Goal: Task Accomplishment & Management: Manage account settings

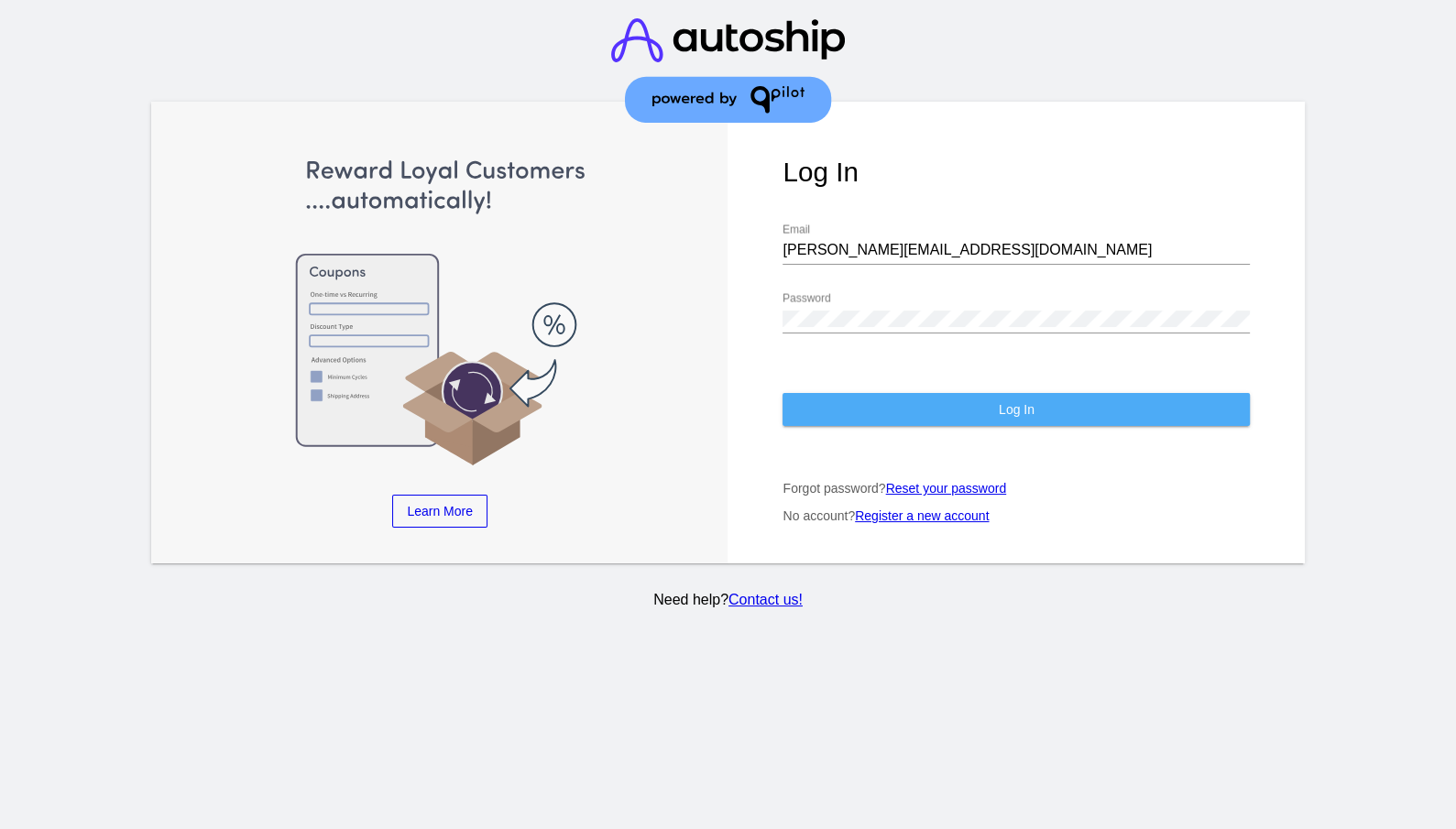
click at [983, 393] on button "Log In" at bounding box center [1016, 409] width 468 height 33
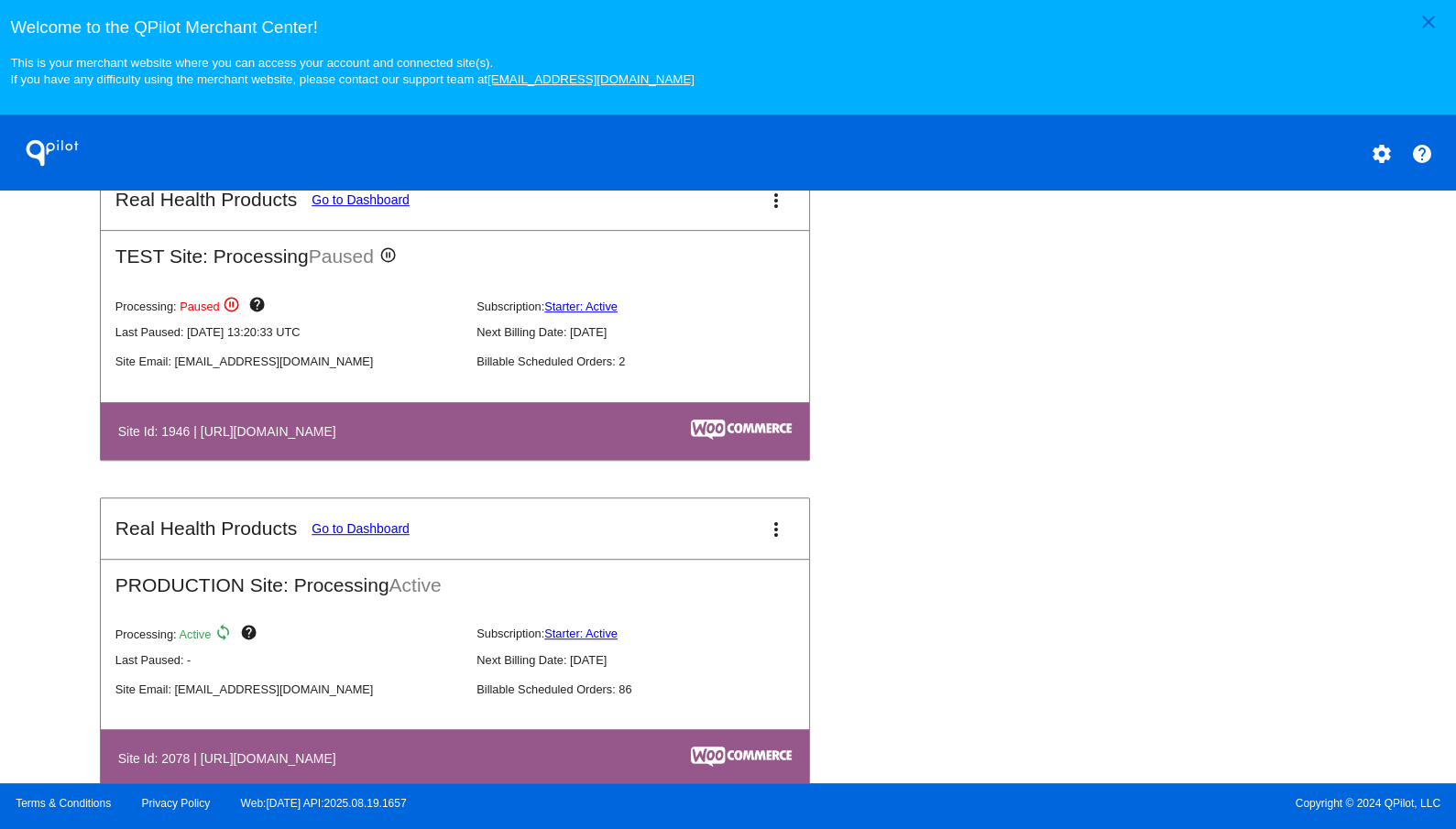
scroll to position [1062, 0]
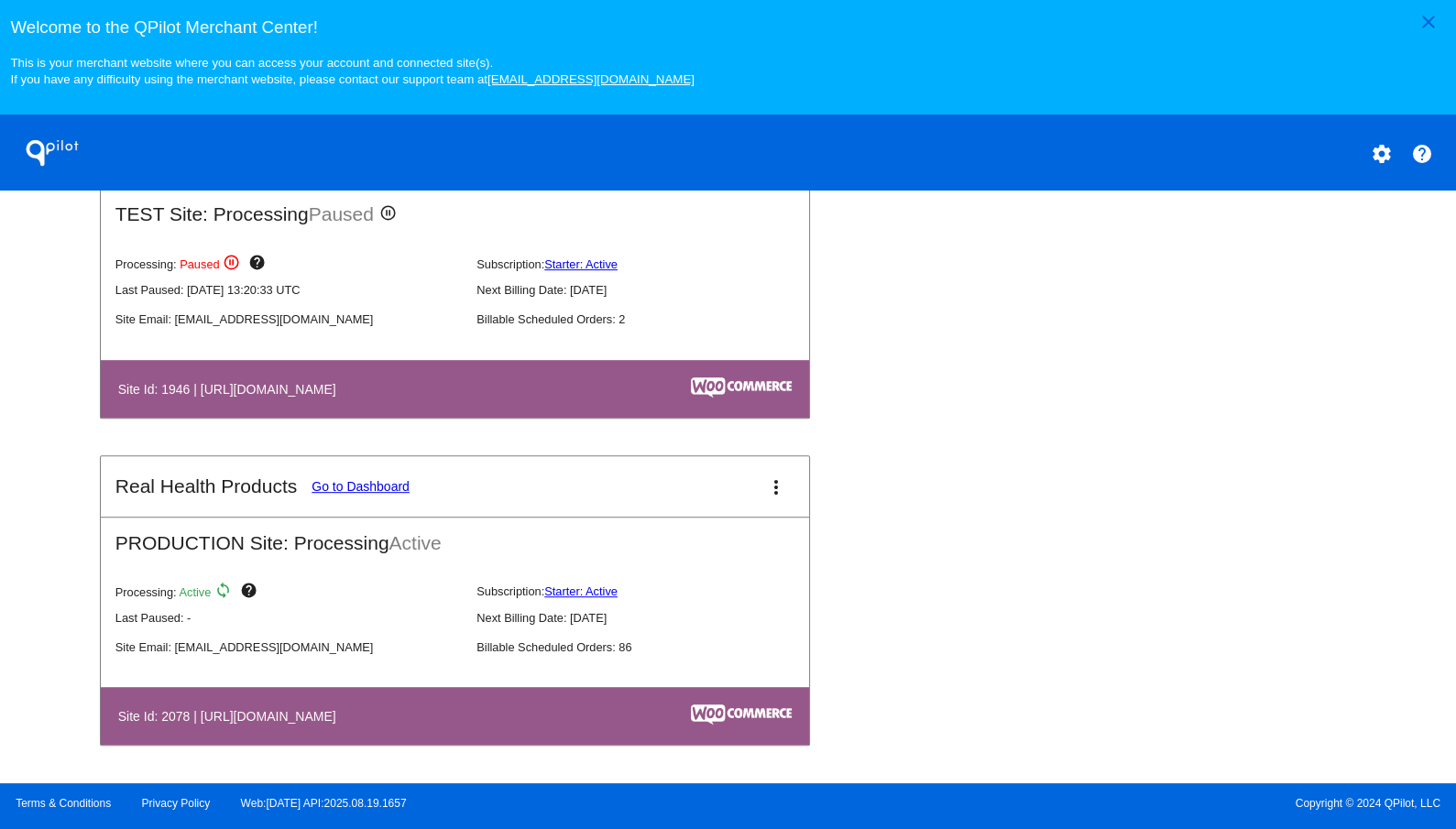
click at [362, 479] on link "Go to Dashboard" at bounding box center [361, 486] width 98 height 15
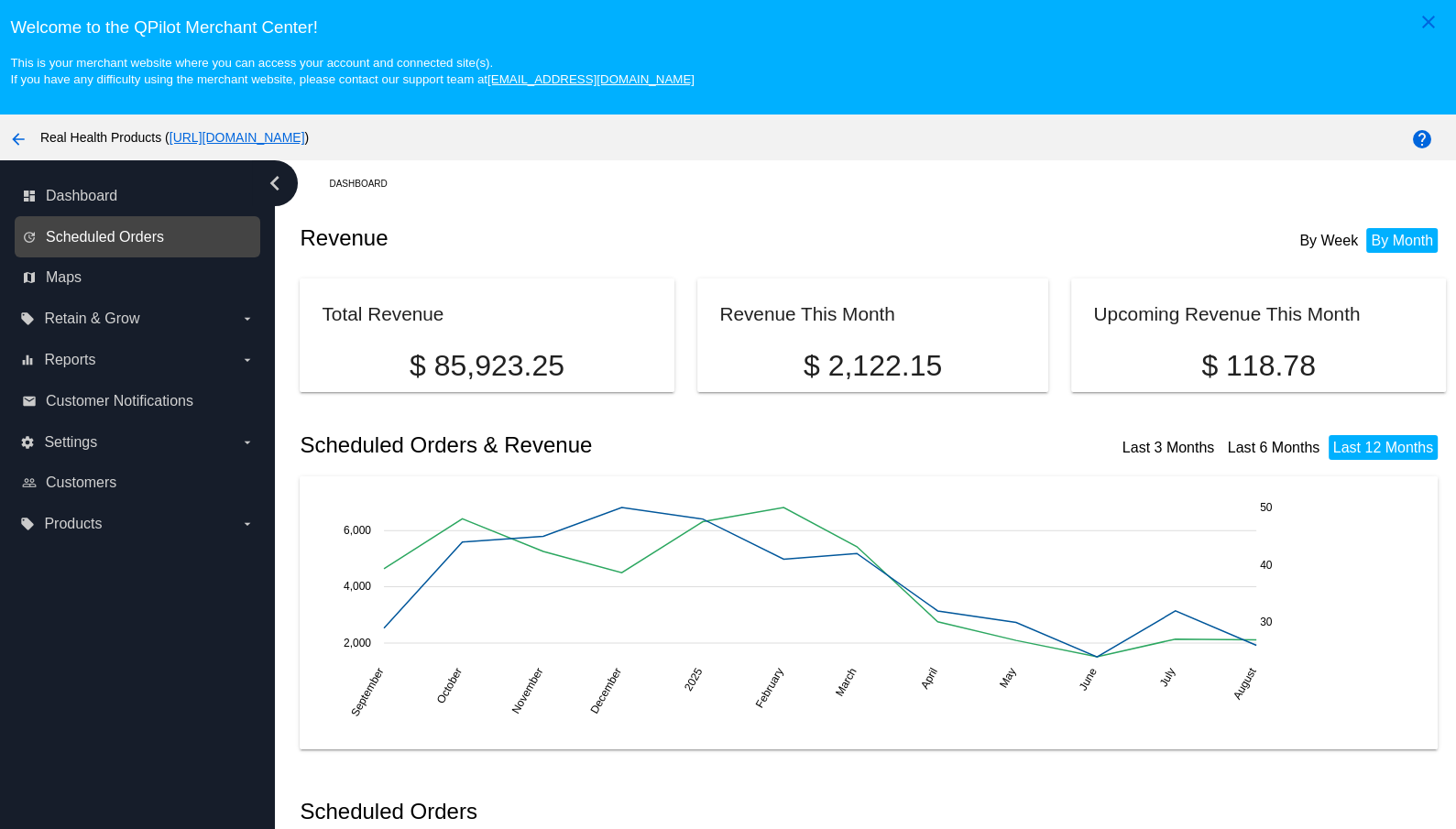
click at [124, 237] on span "Scheduled Orders" at bounding box center [104, 237] width 118 height 17
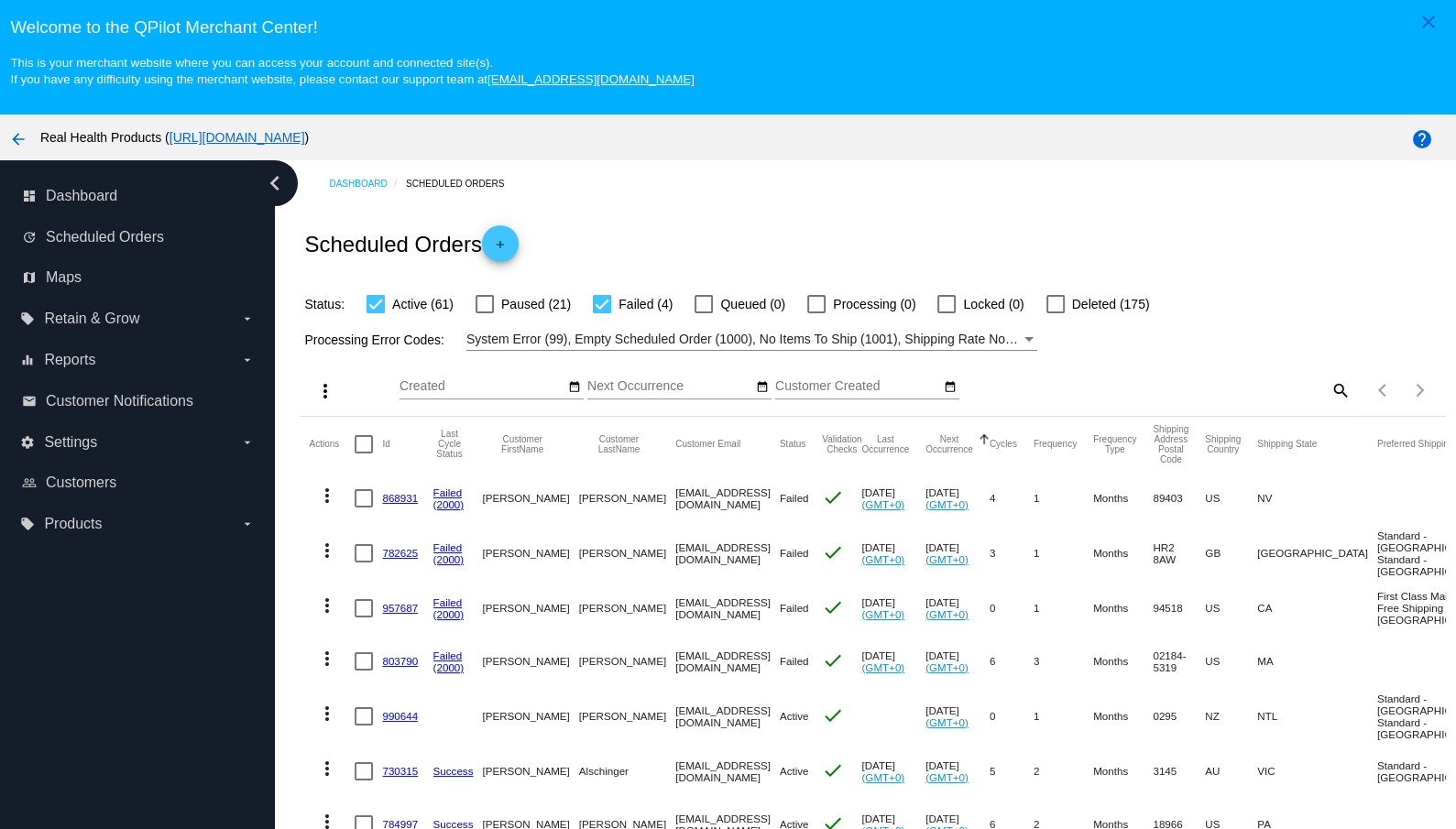
click at [1340, 393] on mat-icon "search" at bounding box center [1340, 390] width 22 height 28
click at [1183, 382] on input "Search" at bounding box center [1208, 386] width 285 height 15
paste input "Marques"
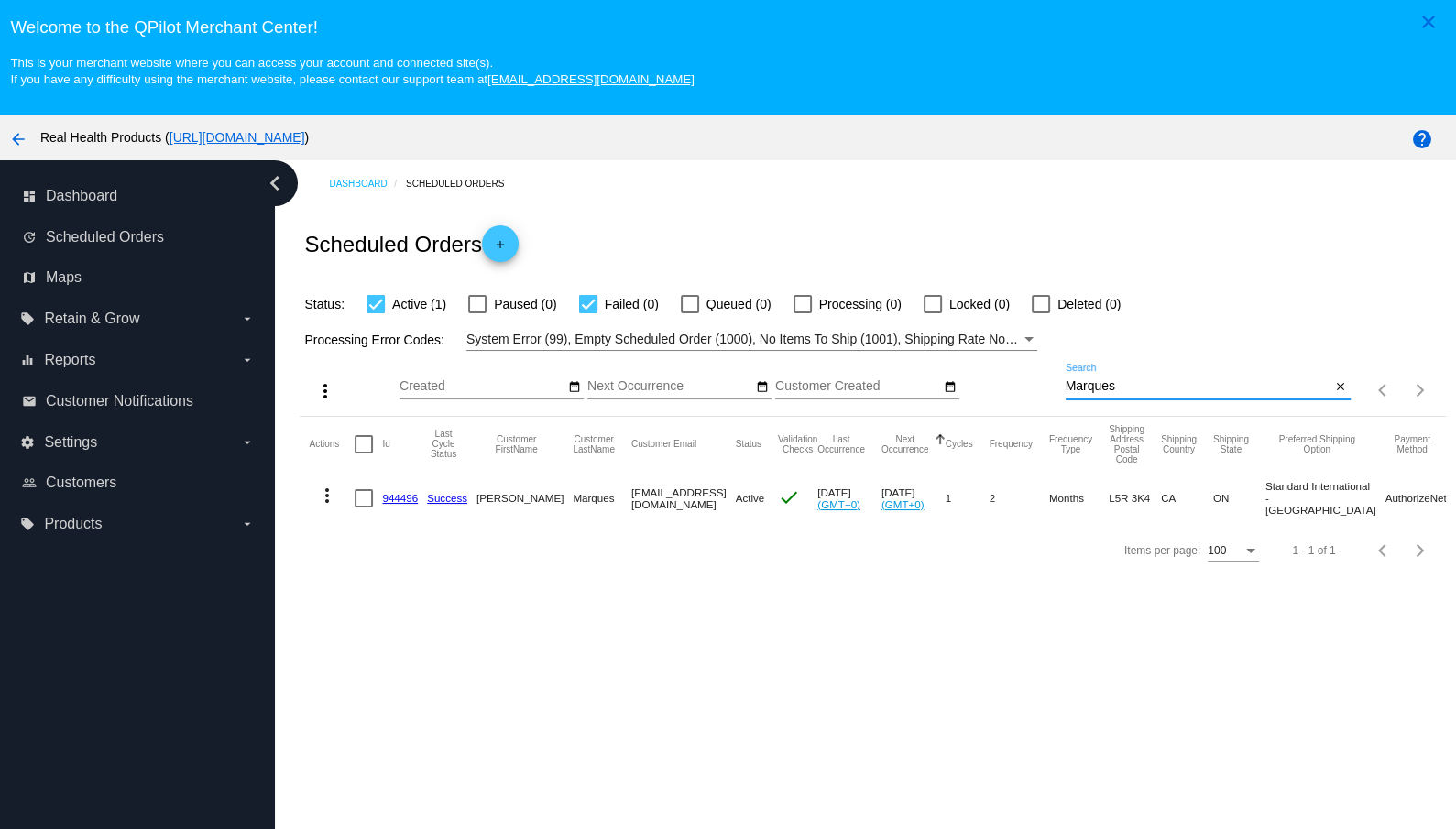
type input "Marques"
click at [404, 498] on link "944496" at bounding box center [400, 498] width 36 height 12
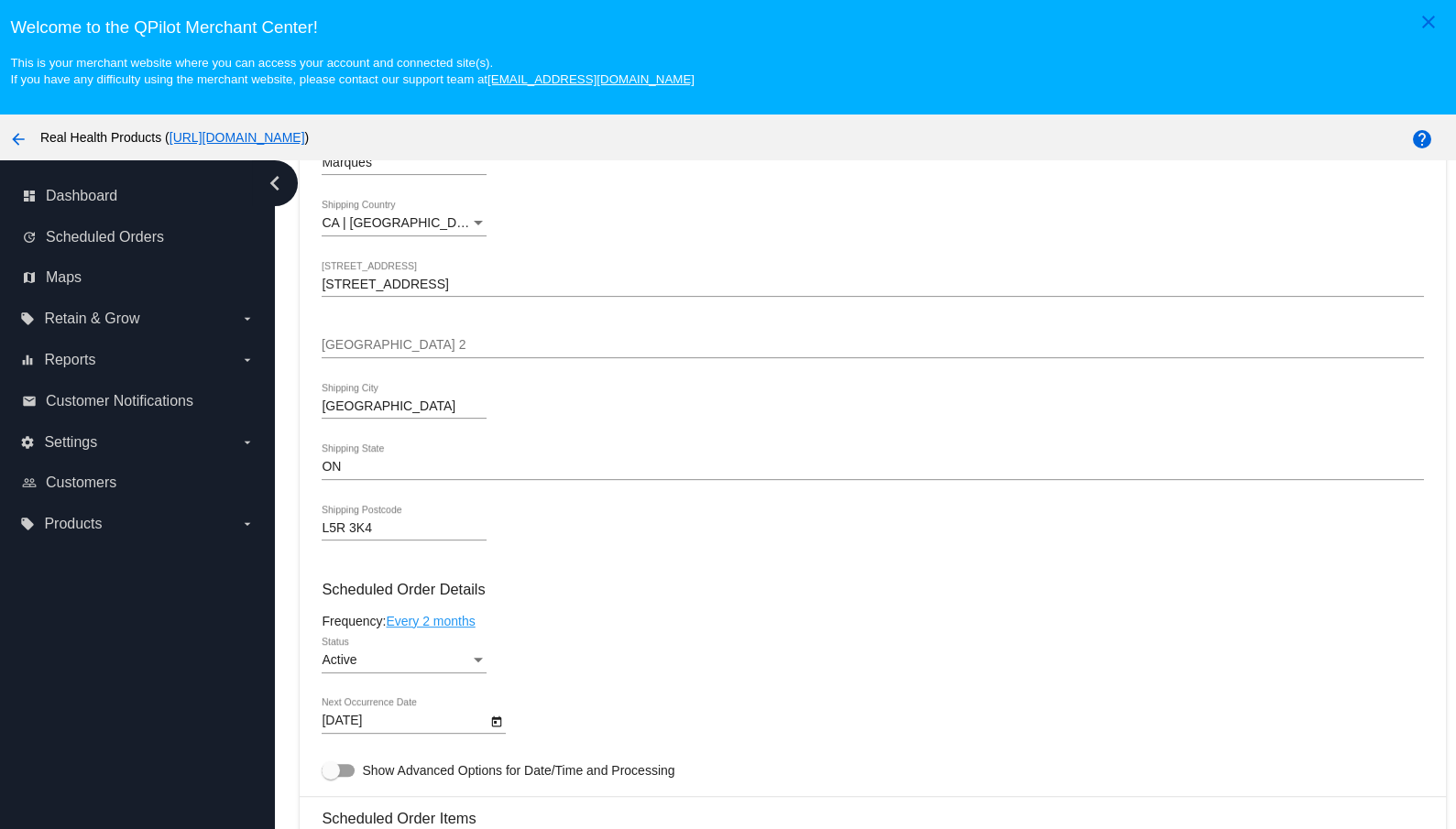
scroll to position [677, 0]
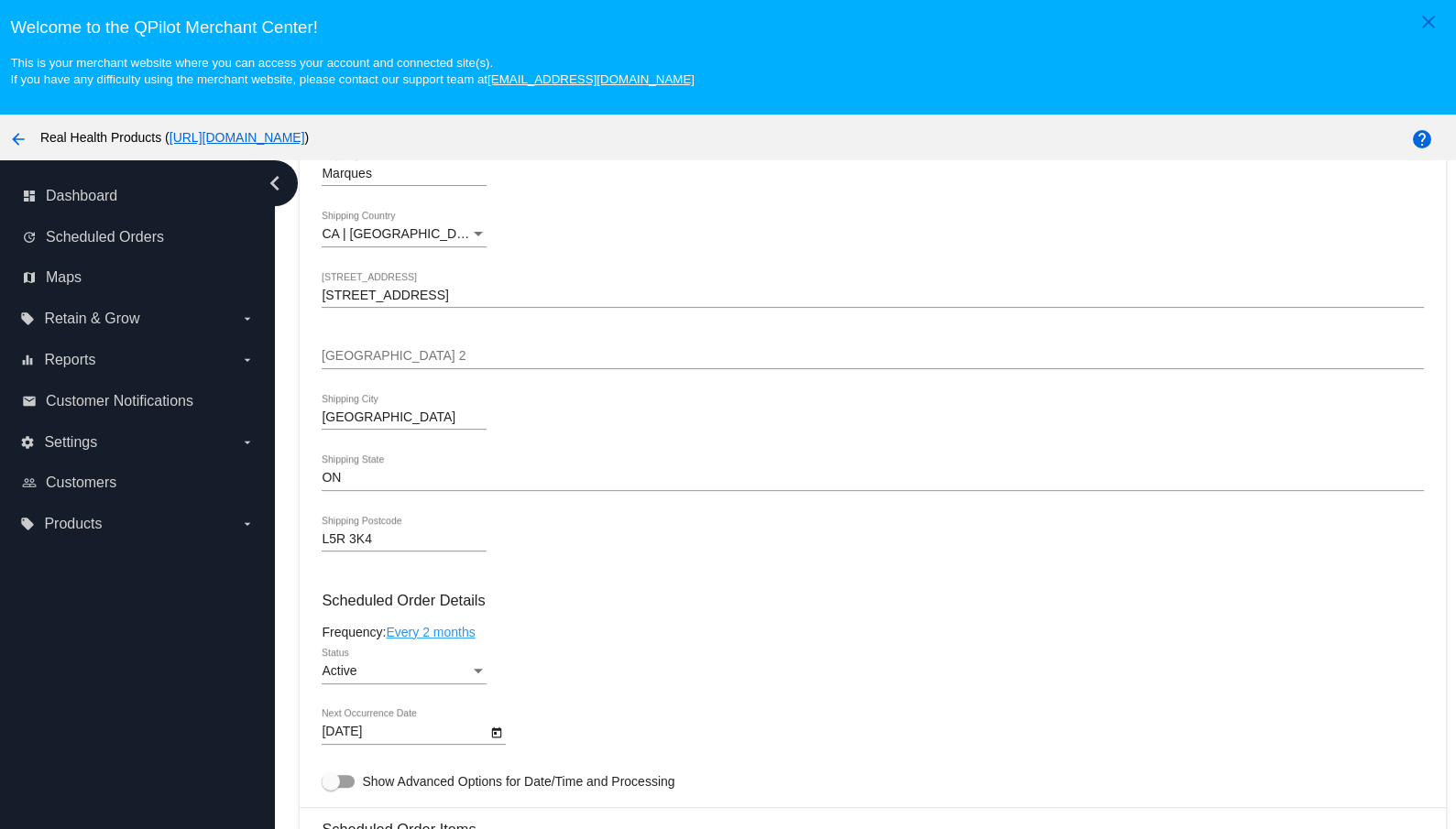
click at [501, 739] on icon "Open calendar" at bounding box center [496, 733] width 13 height 22
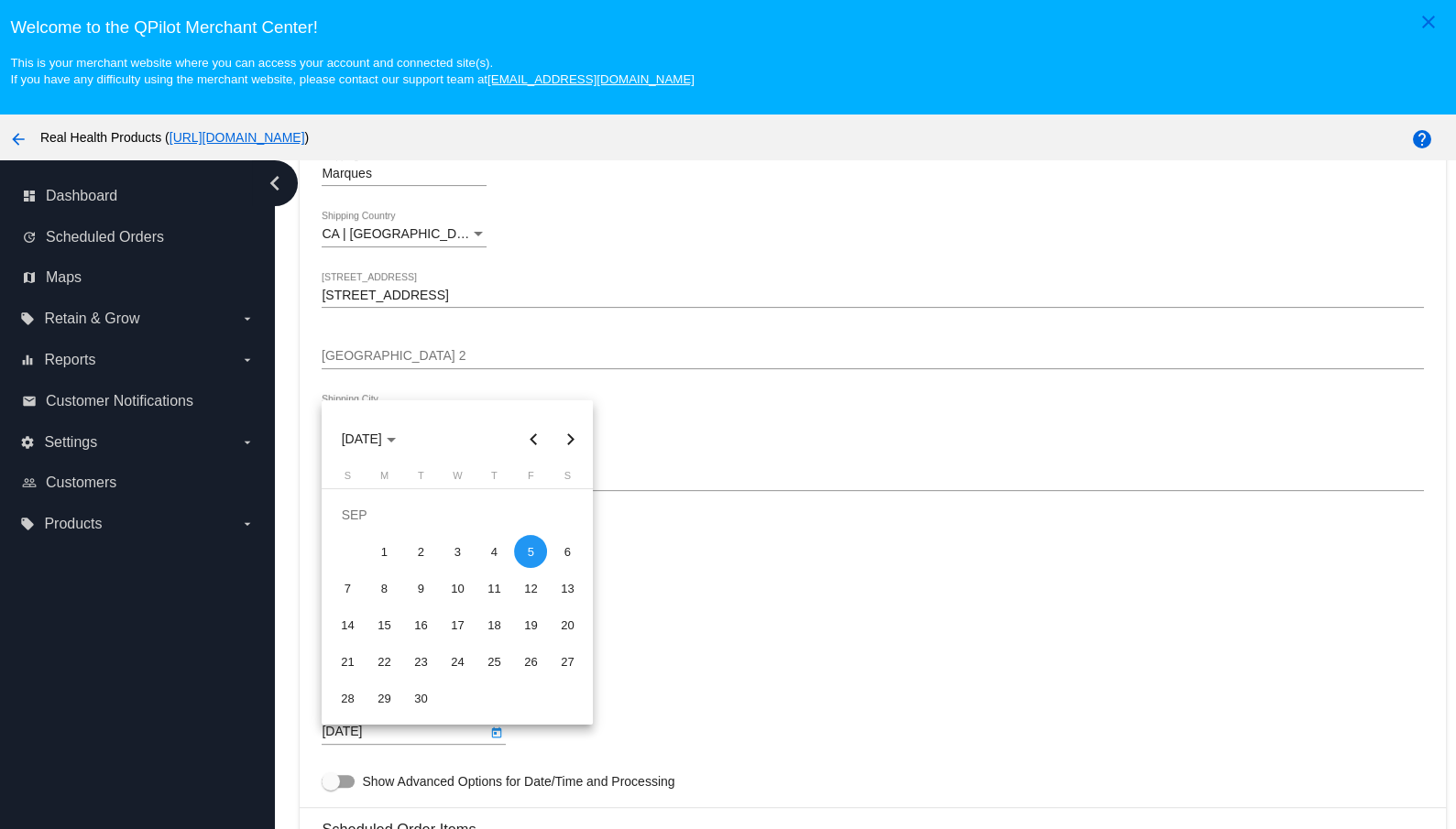
click at [805, 610] on div at bounding box center [728, 414] width 1456 height 829
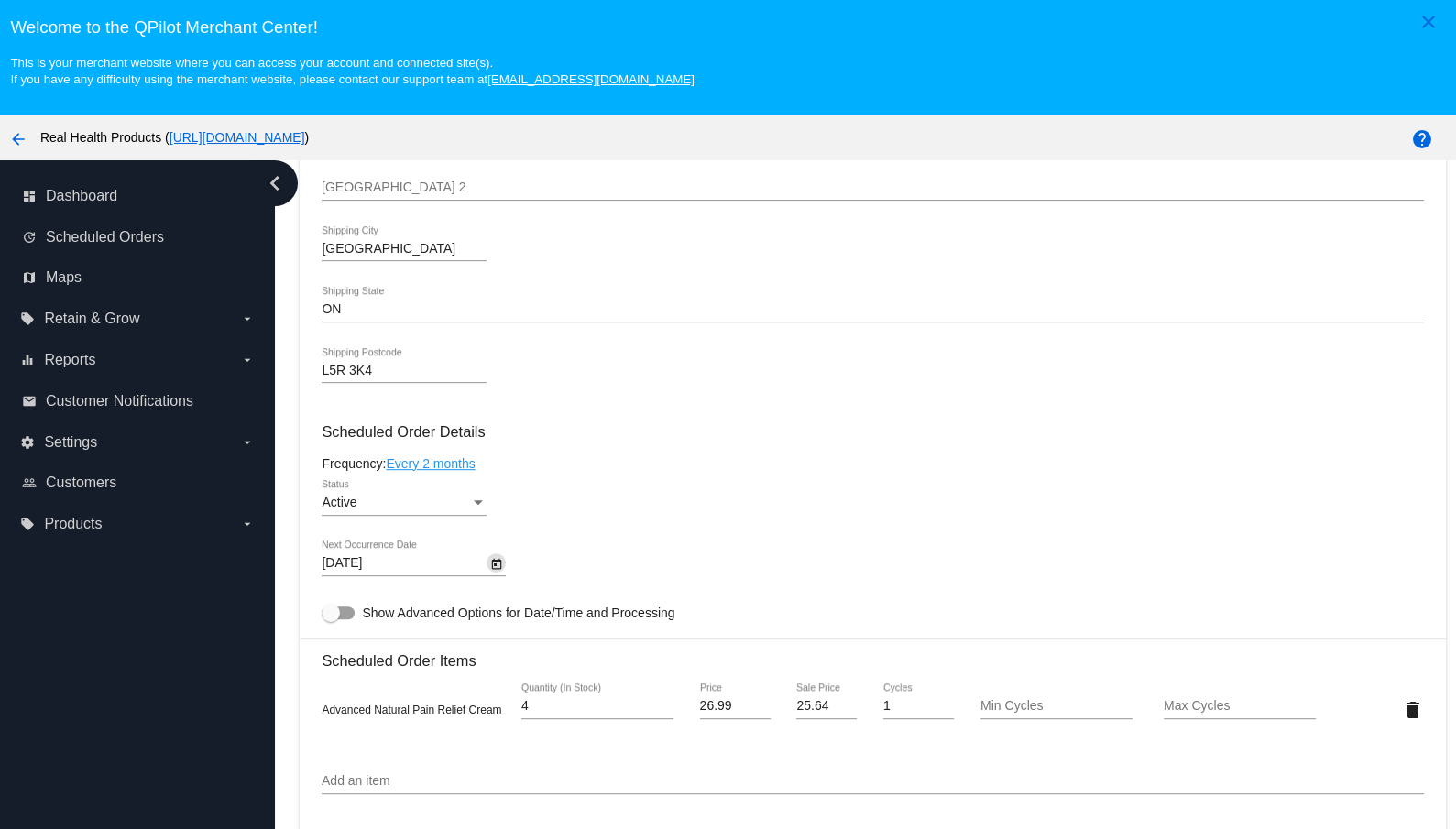
scroll to position [870, 0]
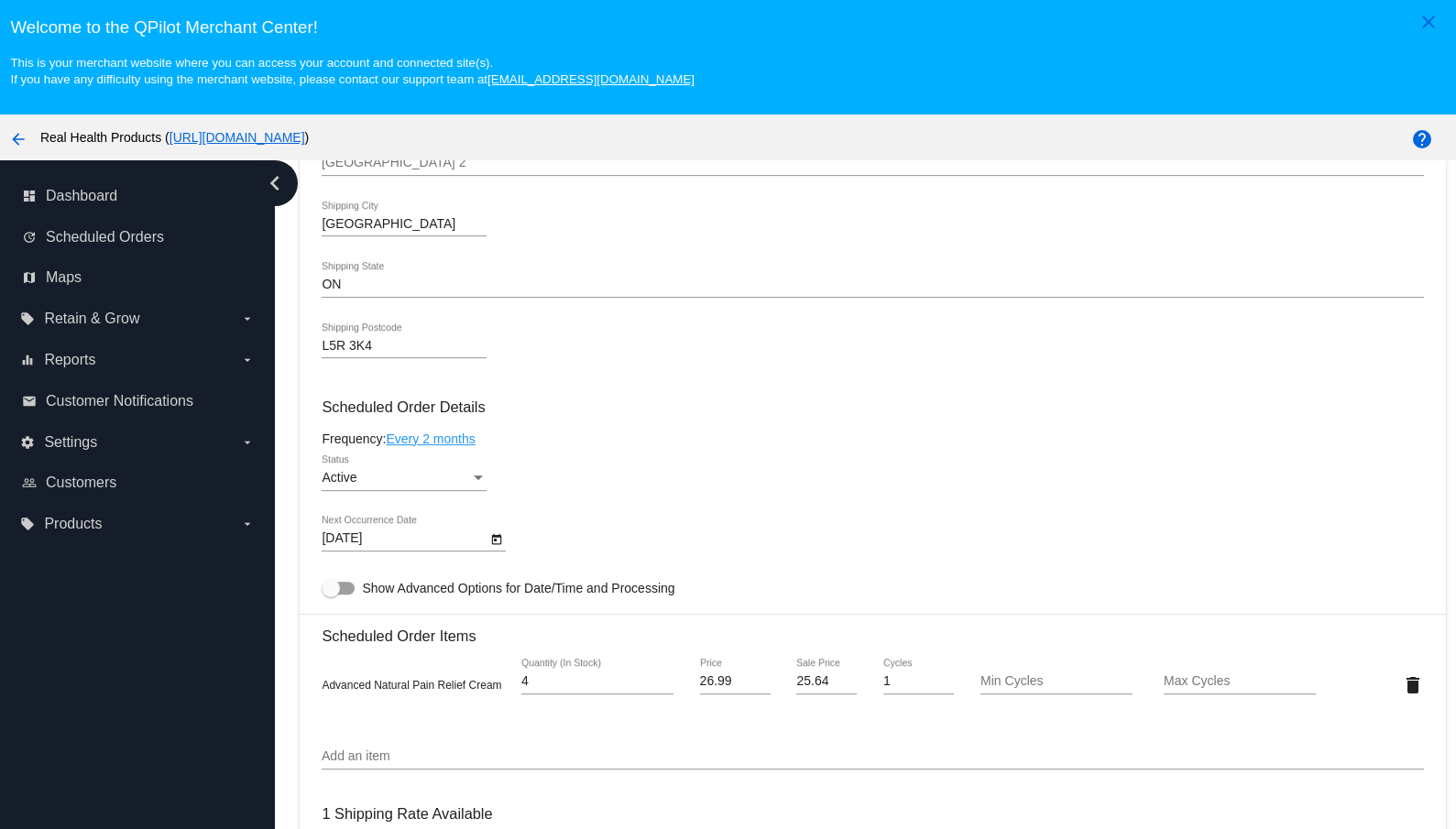
click at [500, 548] on icon "Open calendar" at bounding box center [496, 540] width 13 height 22
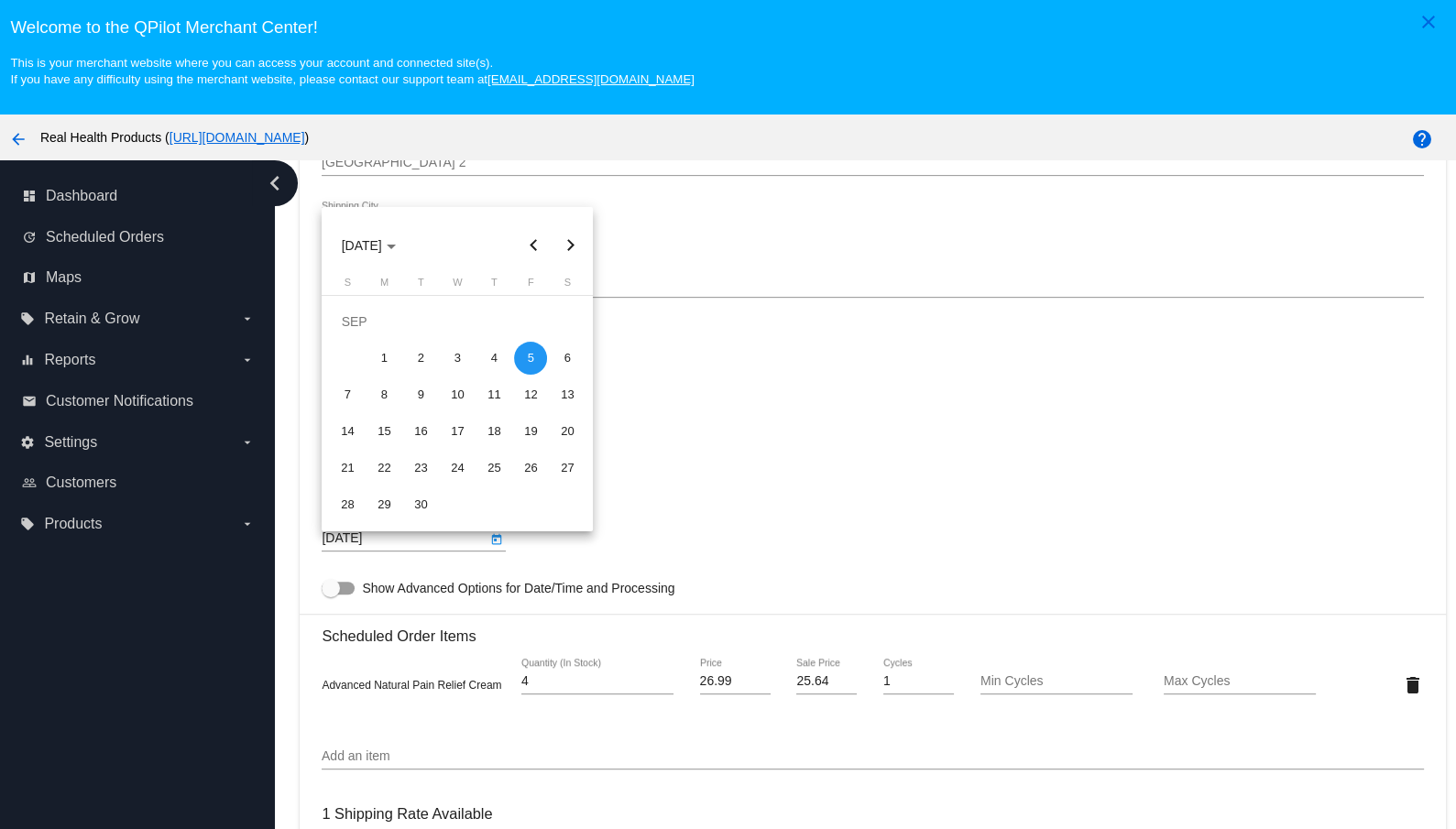
click at [576, 241] on button "Next month" at bounding box center [570, 245] width 37 height 37
click at [575, 242] on button "Next month" at bounding box center [570, 245] width 37 height 37
click at [564, 397] on div "15" at bounding box center [567, 395] width 33 height 33
type input "[DATE]"
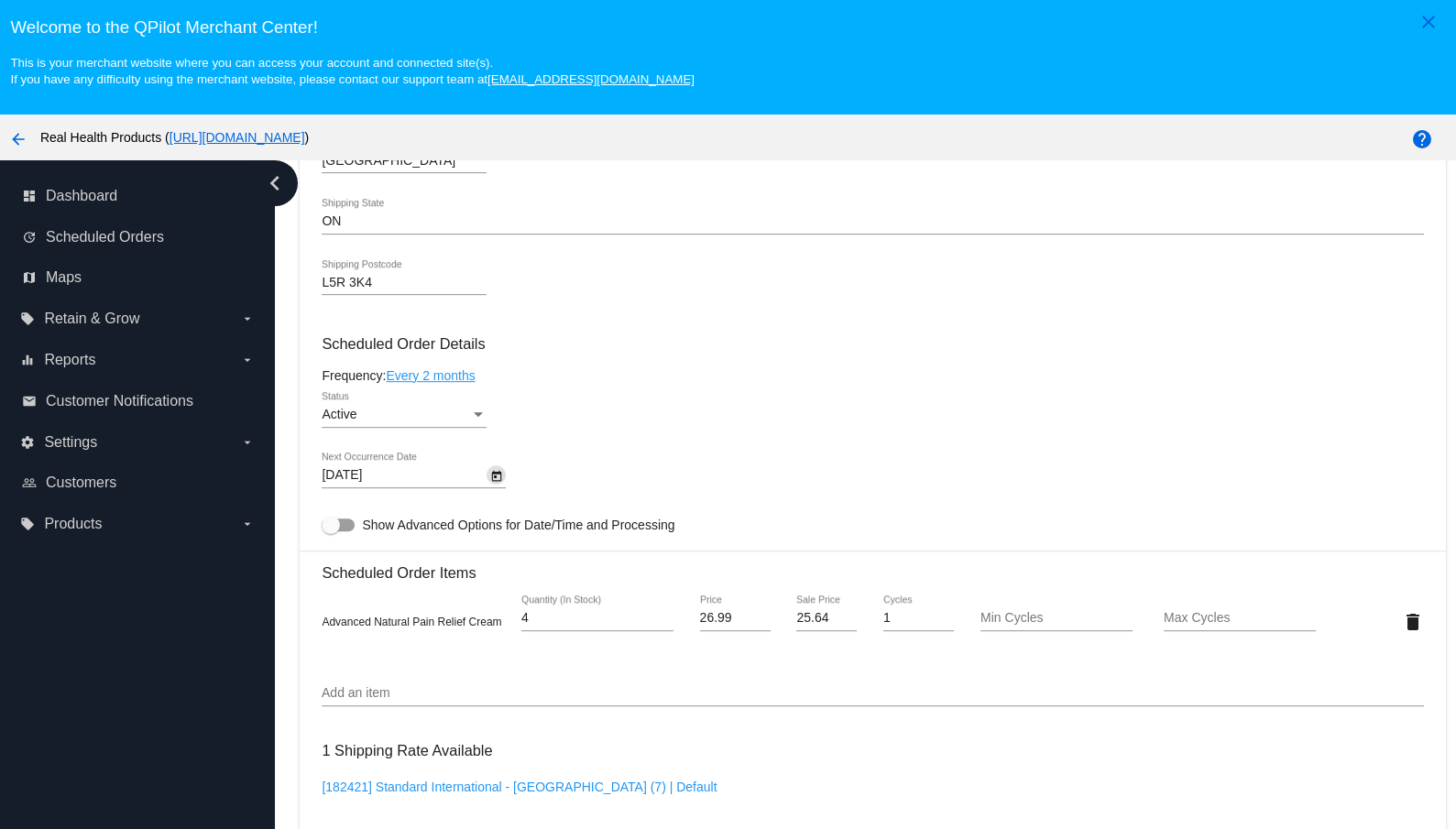
scroll to position [967, 0]
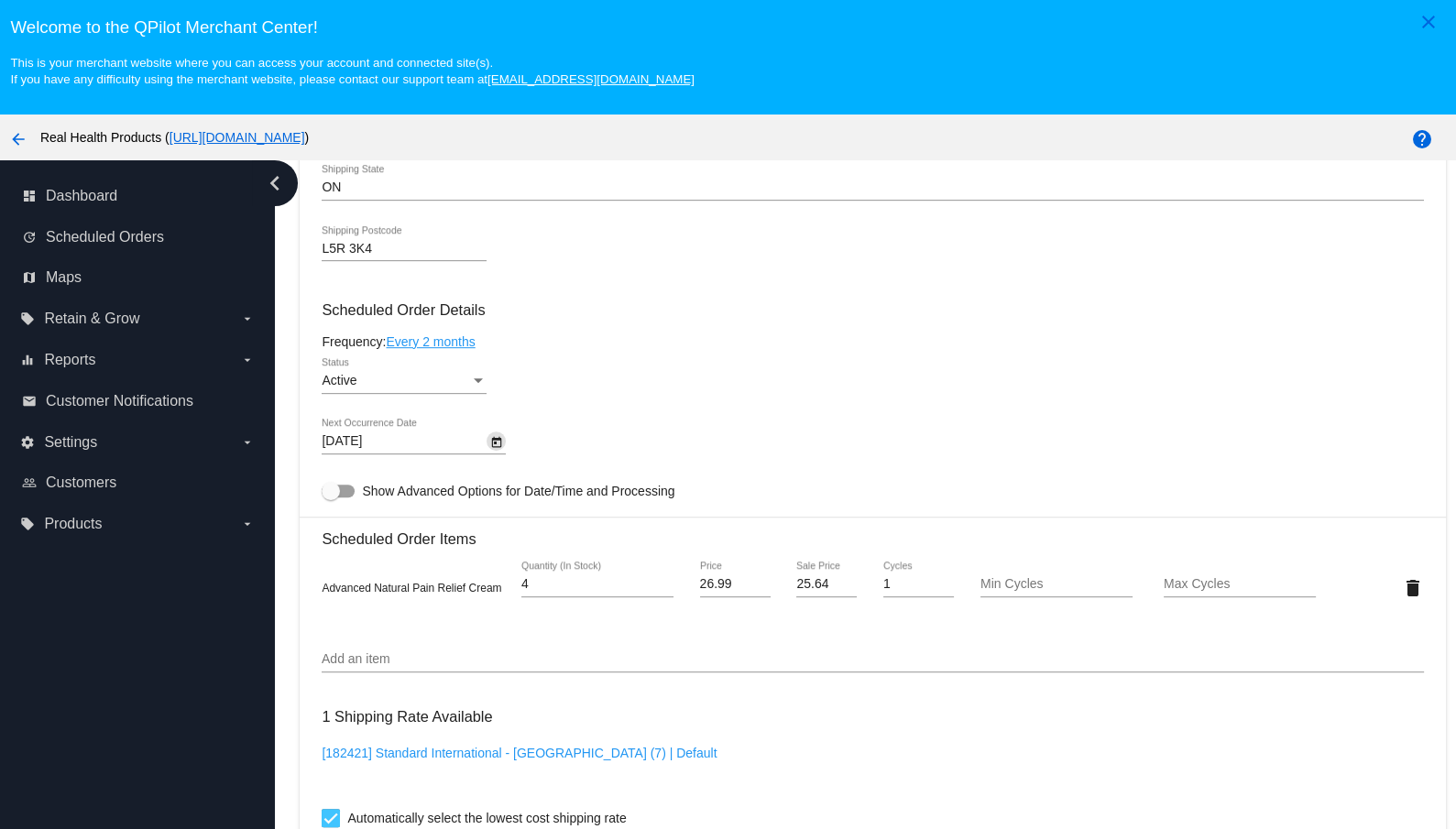
click at [400, 667] on input "Add an item" at bounding box center [872, 659] width 1101 height 15
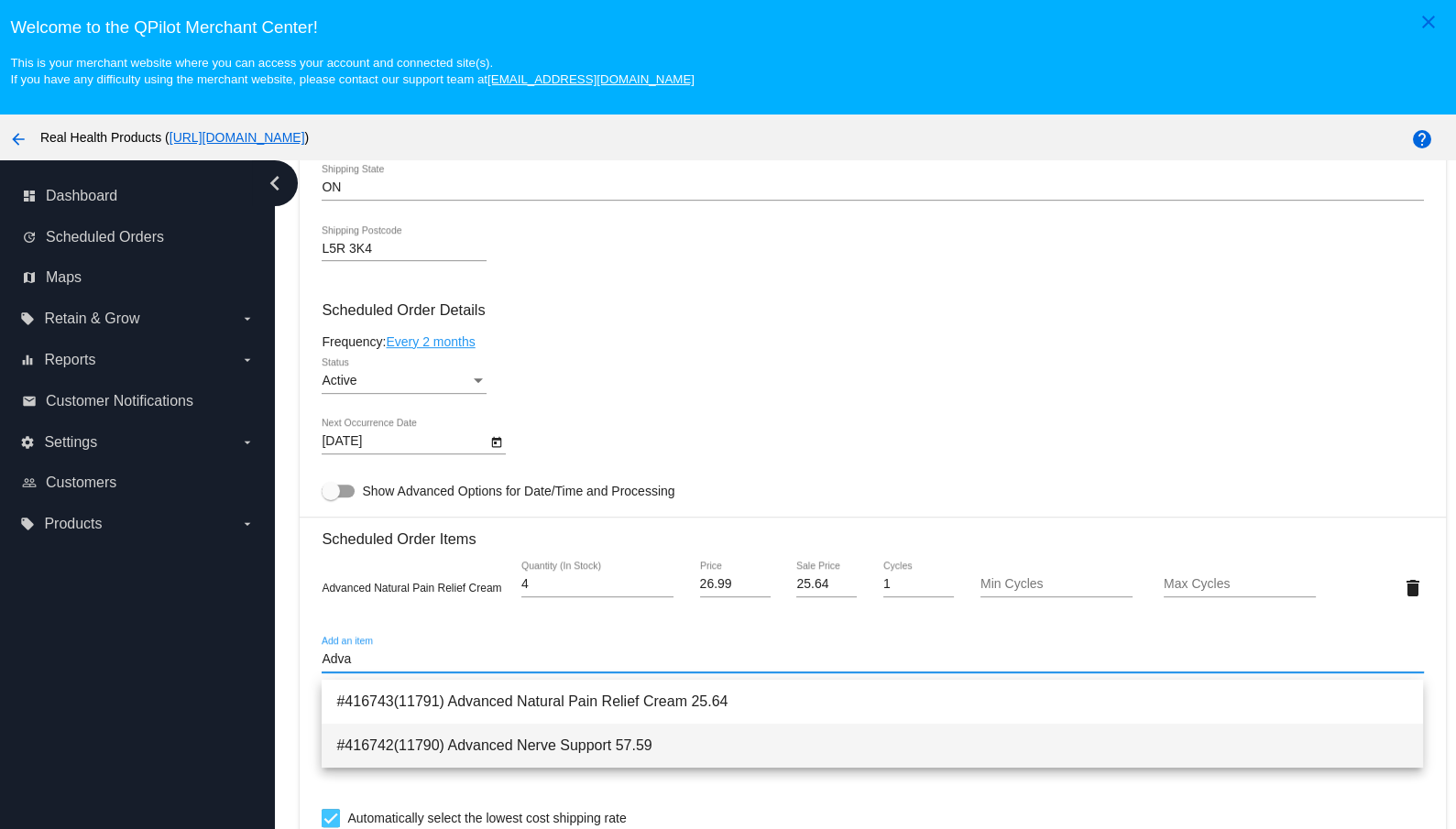
type input "Adva"
click at [493, 750] on span "#416742(11790) Advanced Nerve Support 57.59" at bounding box center [872, 745] width 1072 height 44
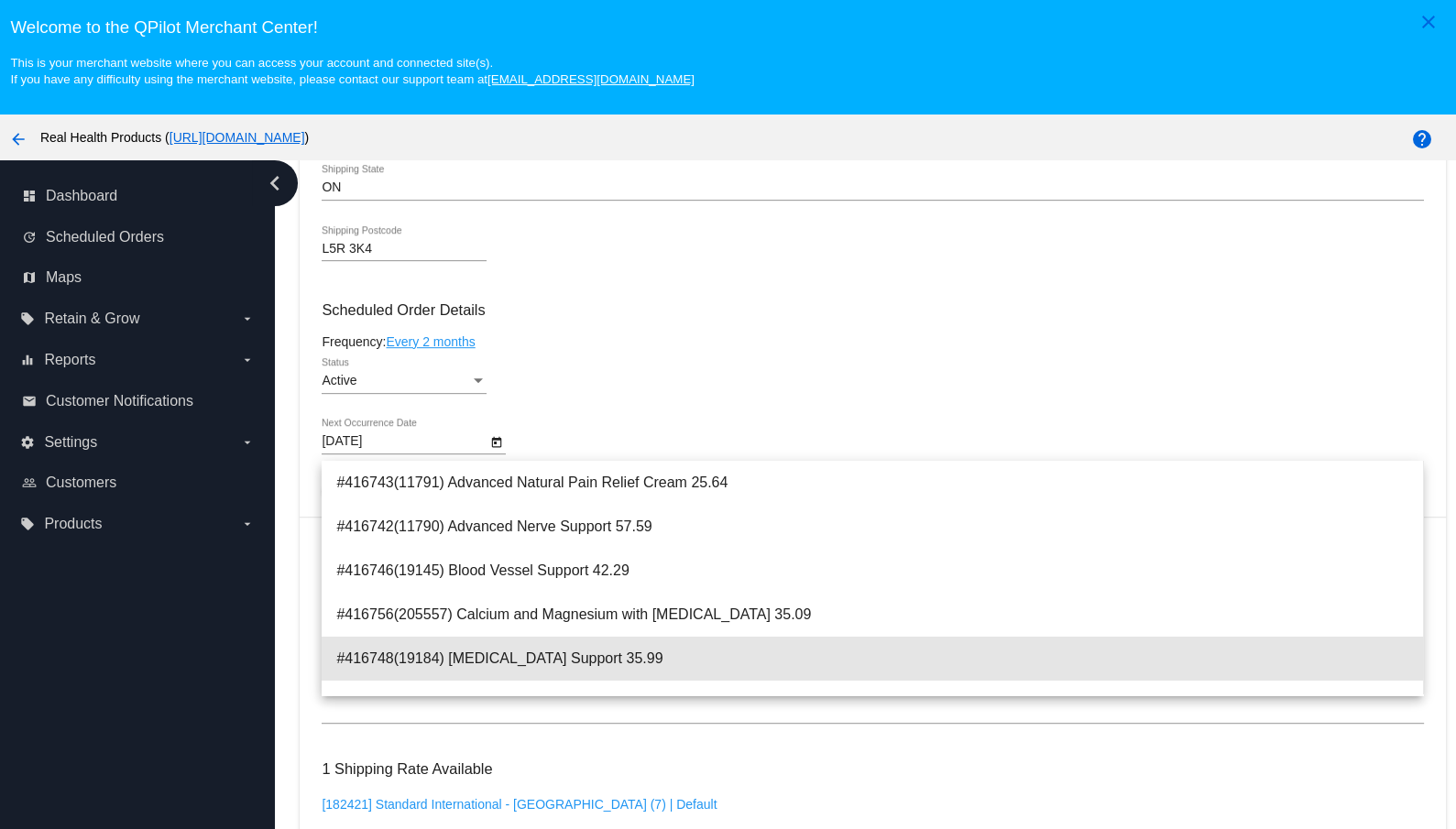
click at [438, 653] on span "#416748(19184) [MEDICAL_DATA] Support 35.99" at bounding box center [872, 659] width 1072 height 44
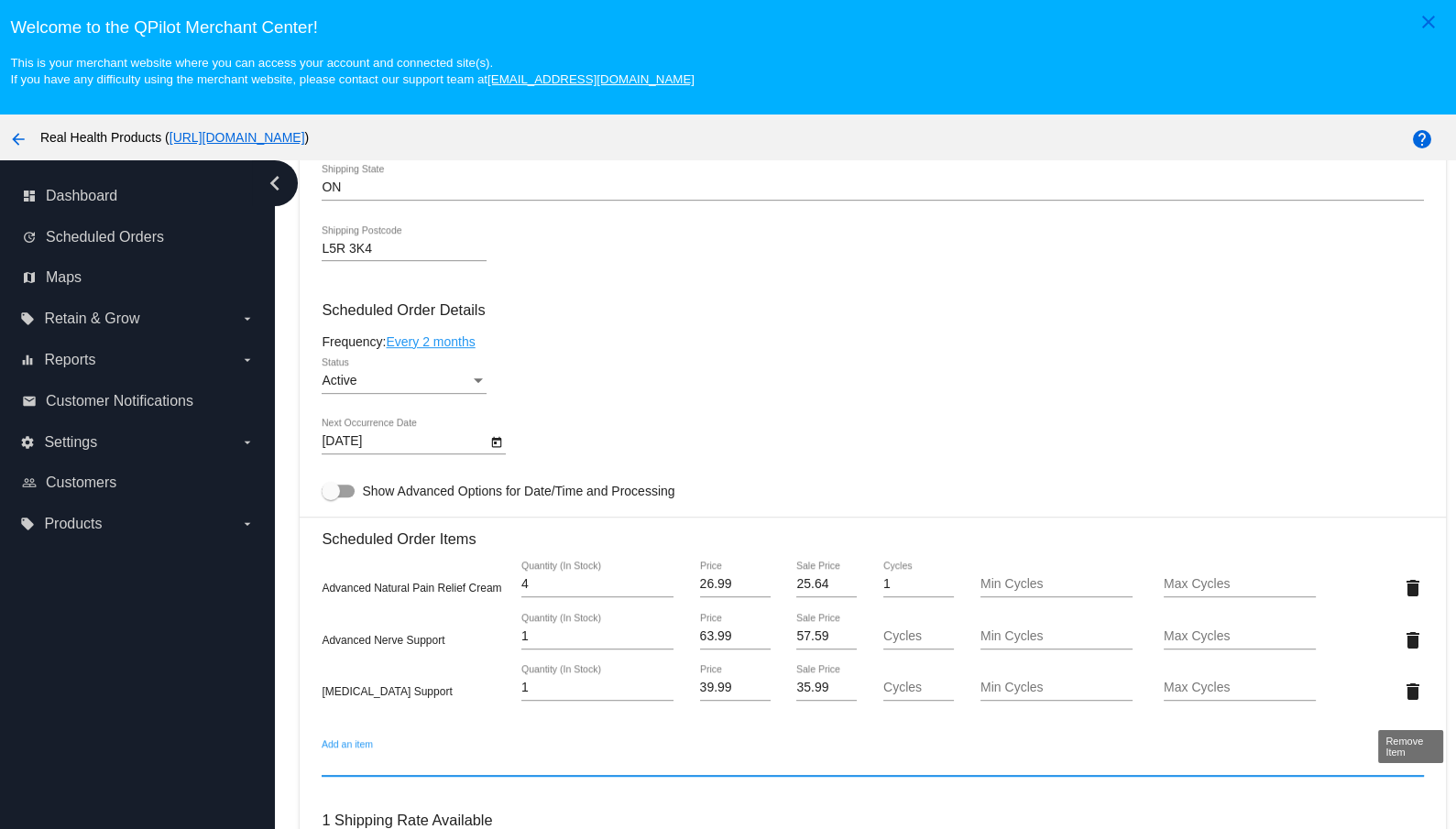
click at [1420, 702] on mat-icon "delete" at bounding box center [1413, 692] width 22 height 22
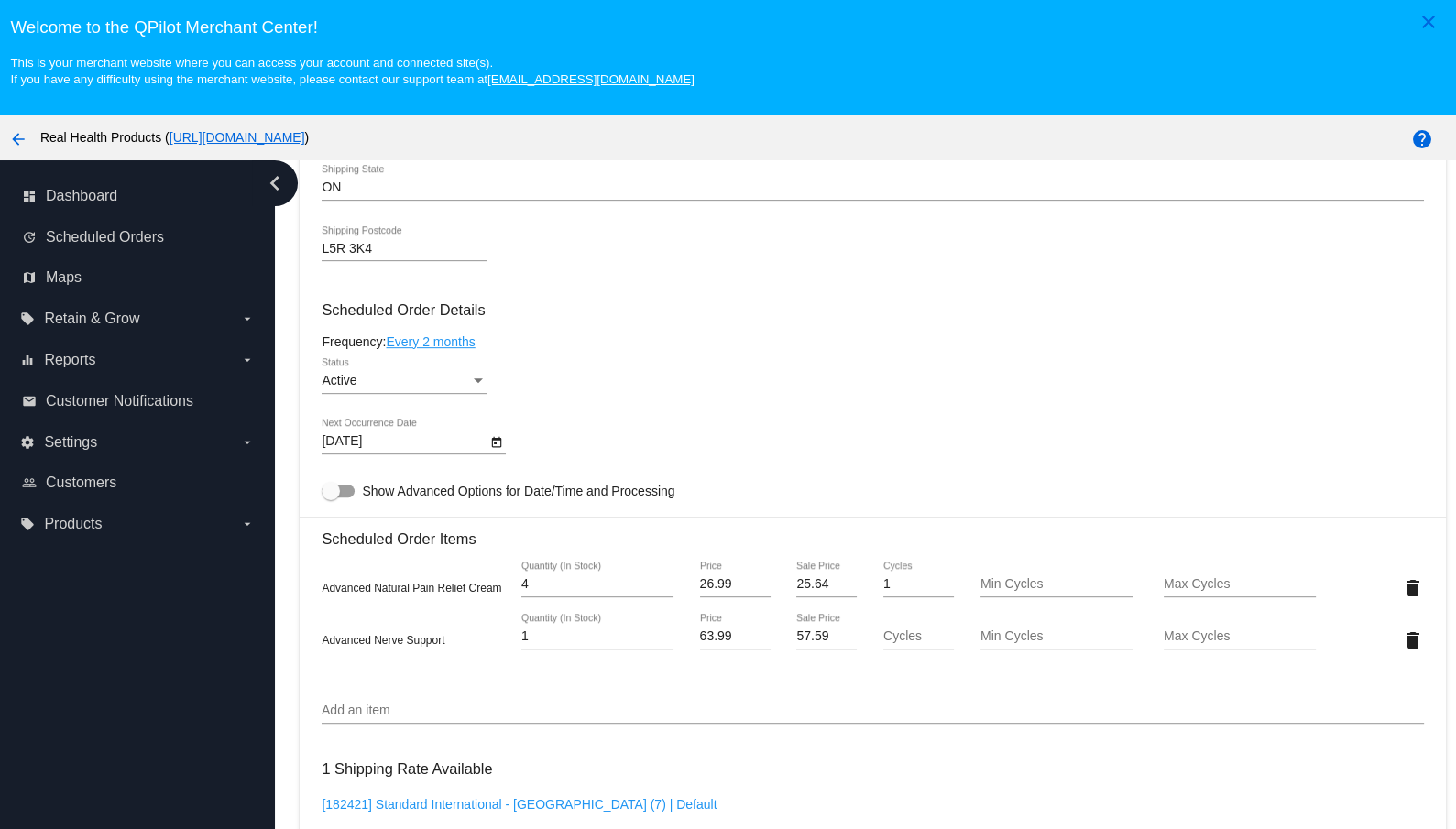
click at [539, 641] on input "1" at bounding box center [597, 636] width 152 height 15
click at [536, 641] on input "1" at bounding box center [597, 636] width 152 height 15
type input "2"
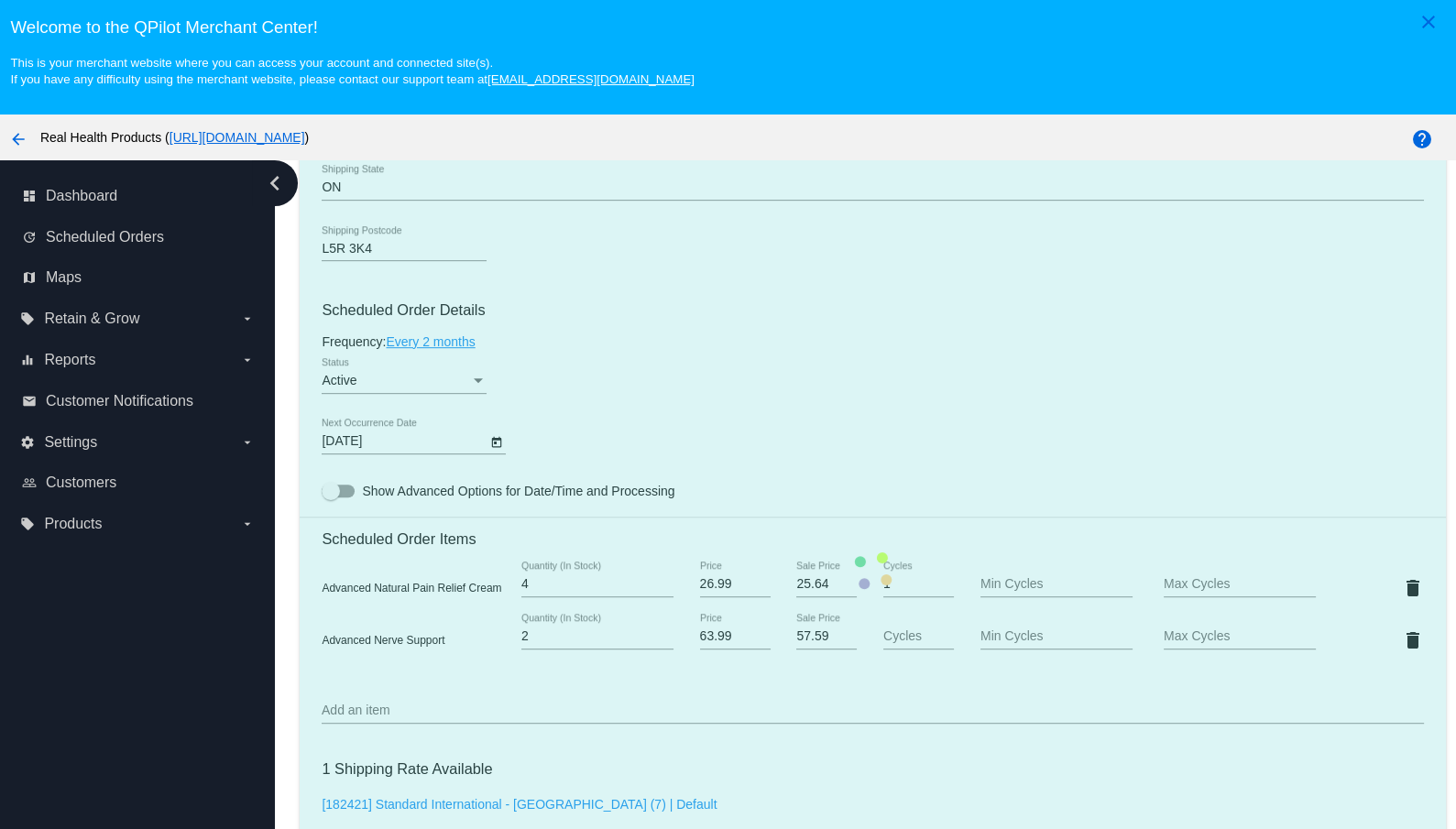
click at [1052, 413] on mat-card "Customer 6750971: [PERSON_NAME] [PERSON_NAME] [EMAIL_ADDRESS][DOMAIN_NAME] Cust…" at bounding box center [873, 571] width 1146 height 1884
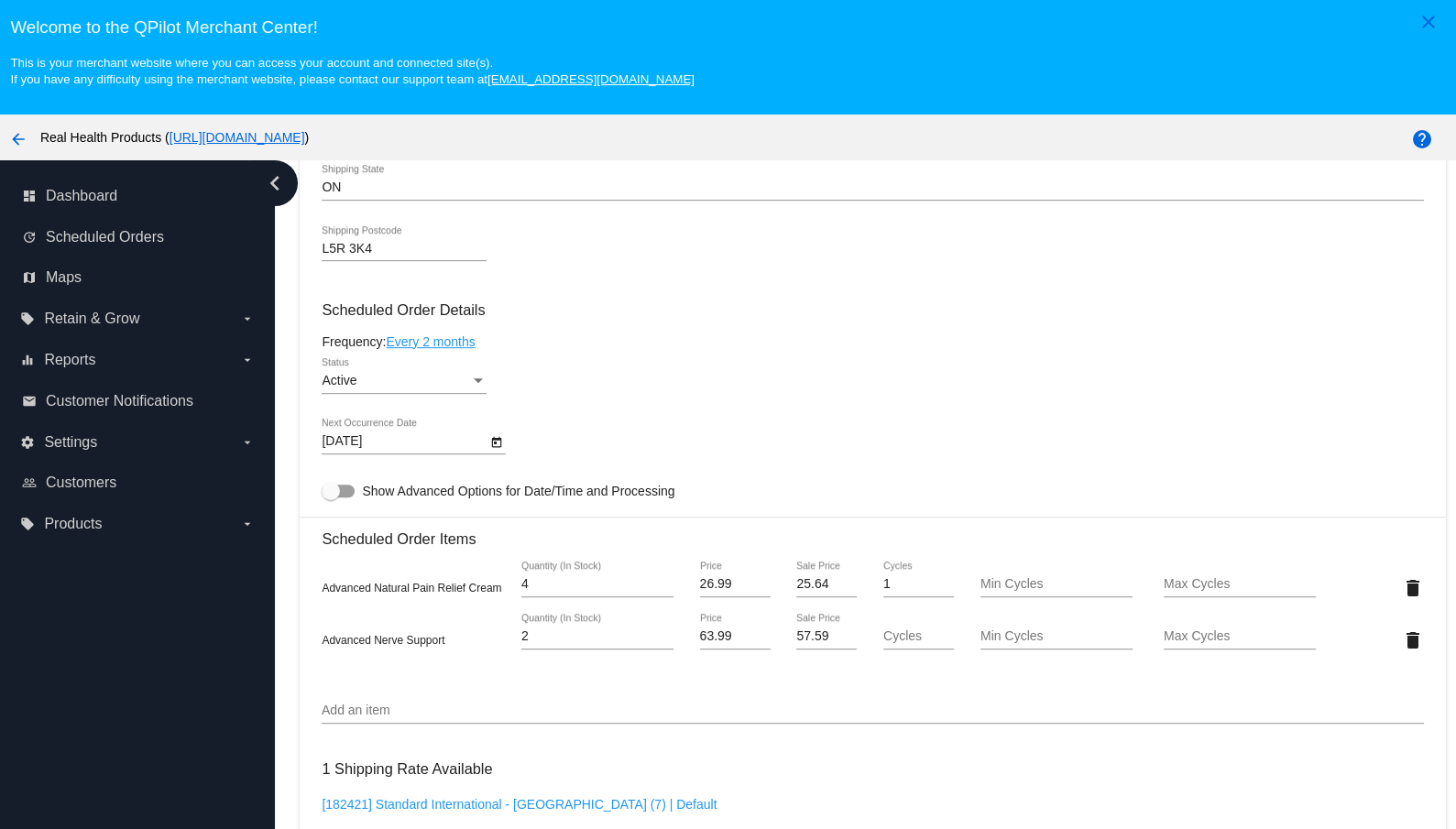
click at [824, 644] on input "57.59" at bounding box center [826, 636] width 60 height 15
type input "54.39"
click at [1017, 310] on mat-card "Customer 6750971: [PERSON_NAME] [PERSON_NAME] [EMAIL_ADDRESS][DOMAIN_NAME] Cust…" at bounding box center [873, 571] width 1146 height 1884
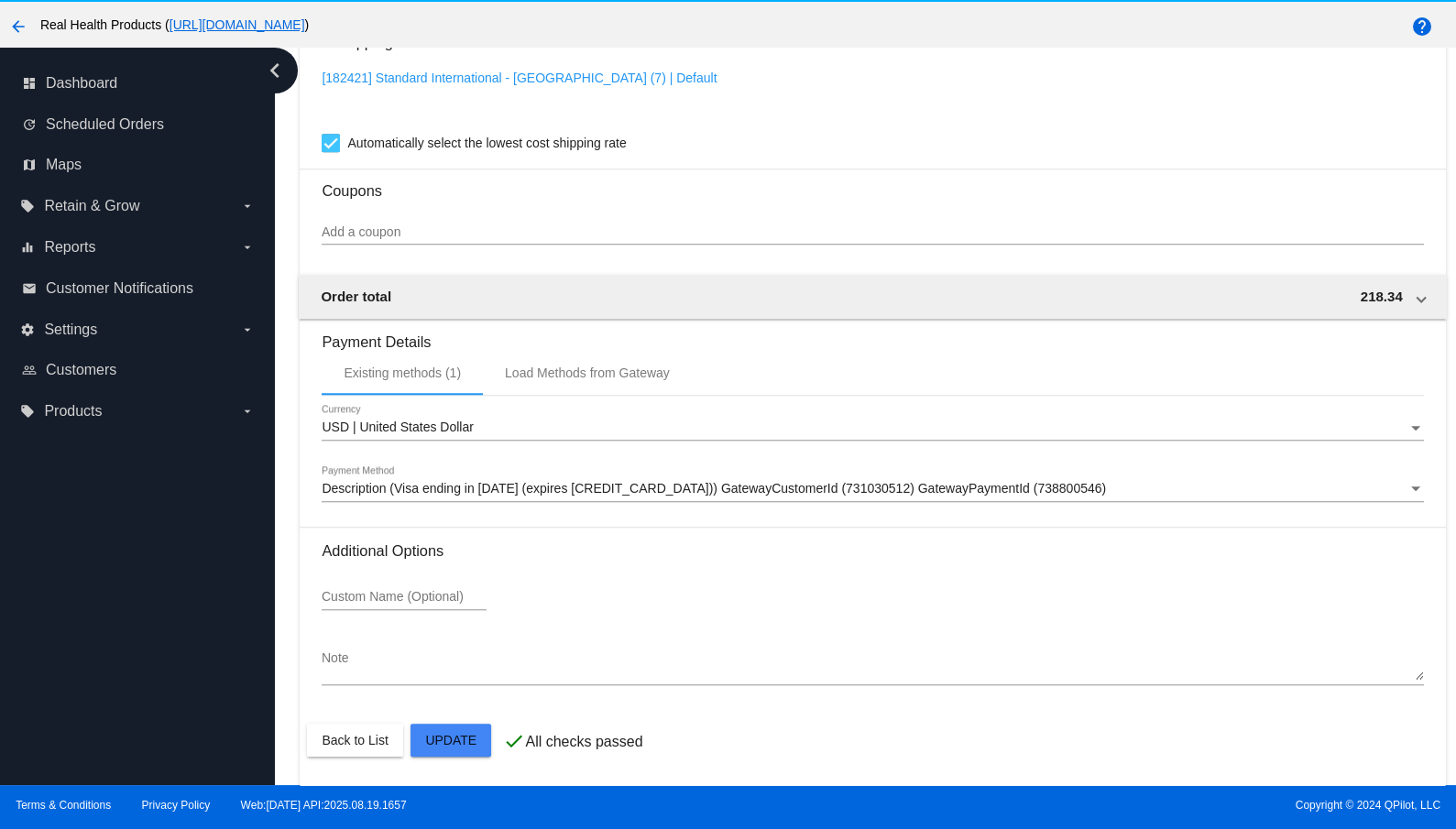
scroll to position [115, 0]
